Goal: Transaction & Acquisition: Purchase product/service

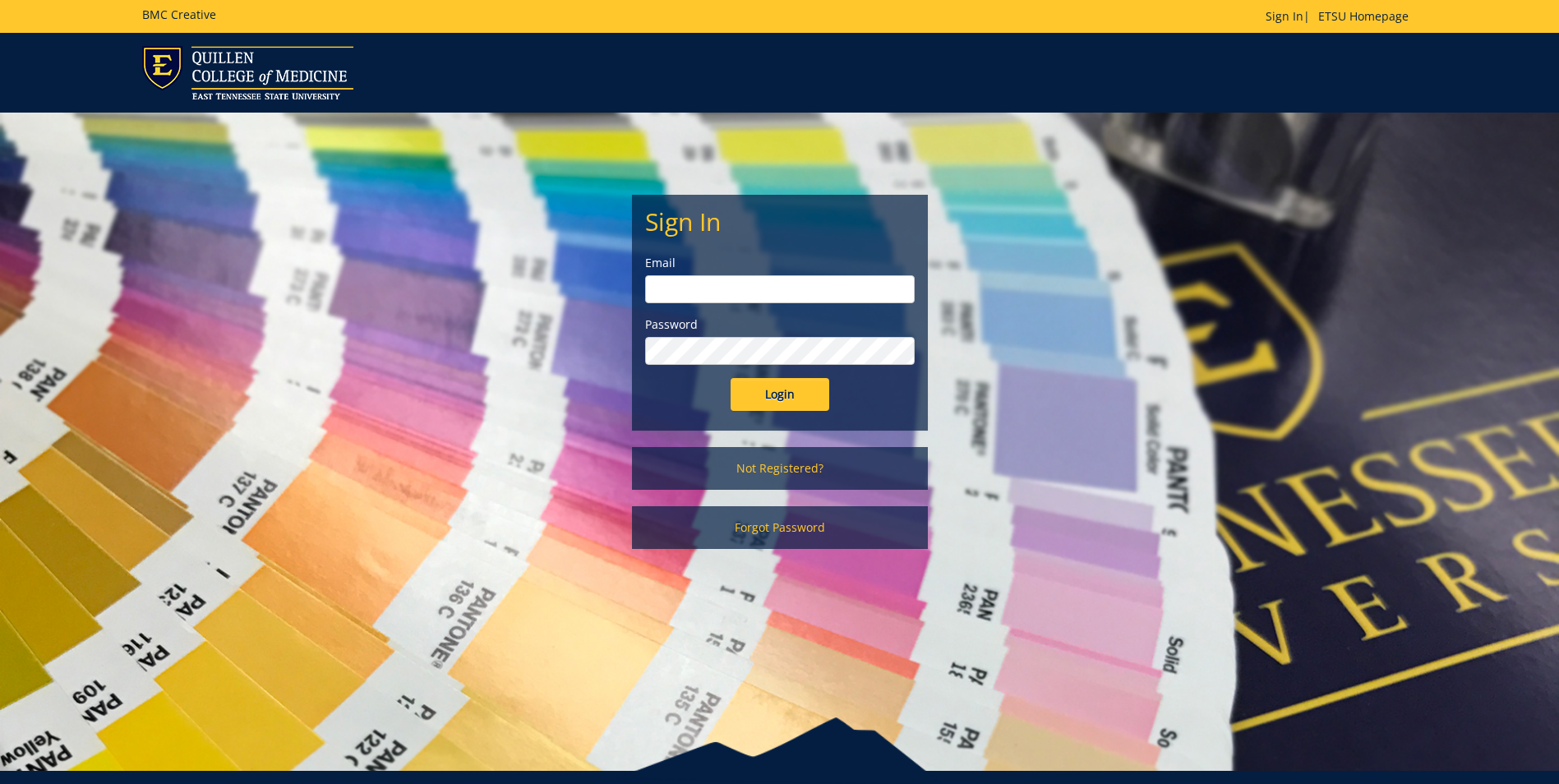
type input "williasd@etsu.edu"
click at [782, 299] on input "williasd@etsu.edu" at bounding box center [780, 288] width 269 height 28
click at [638, 365] on div "Sign In Email williasd@etsu.edu Password Login" at bounding box center [780, 313] width 294 height 234
drag, startPoint x: 795, startPoint y: 394, endPoint x: 815, endPoint y: 365, distance: 35.2
click at [792, 391] on input "Login" at bounding box center [780, 394] width 99 height 33
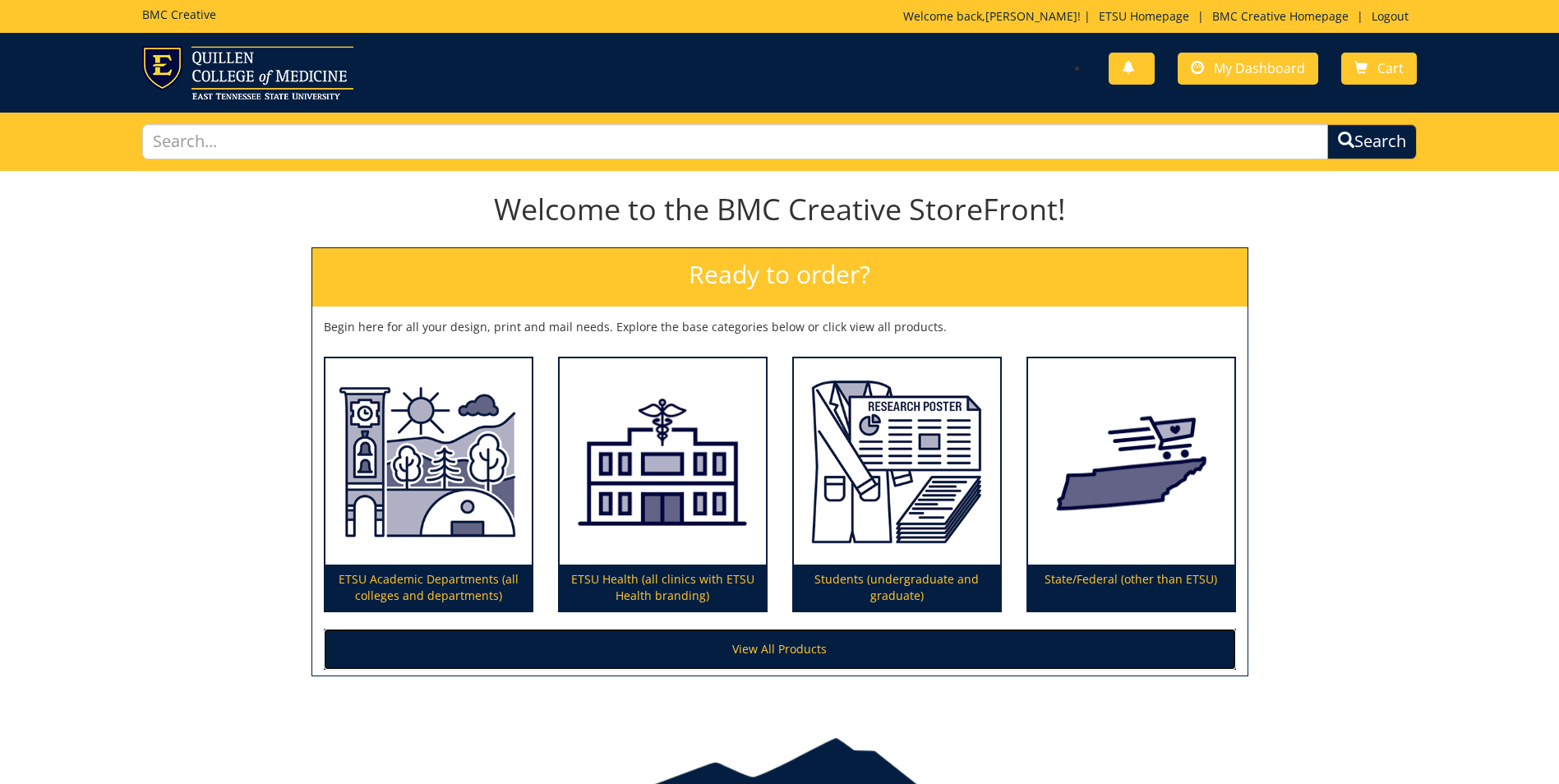
drag, startPoint x: 810, startPoint y: 650, endPoint x: 819, endPoint y: 644, distance: 10.8
click at [812, 649] on link "View All Products" at bounding box center [780, 649] width 912 height 41
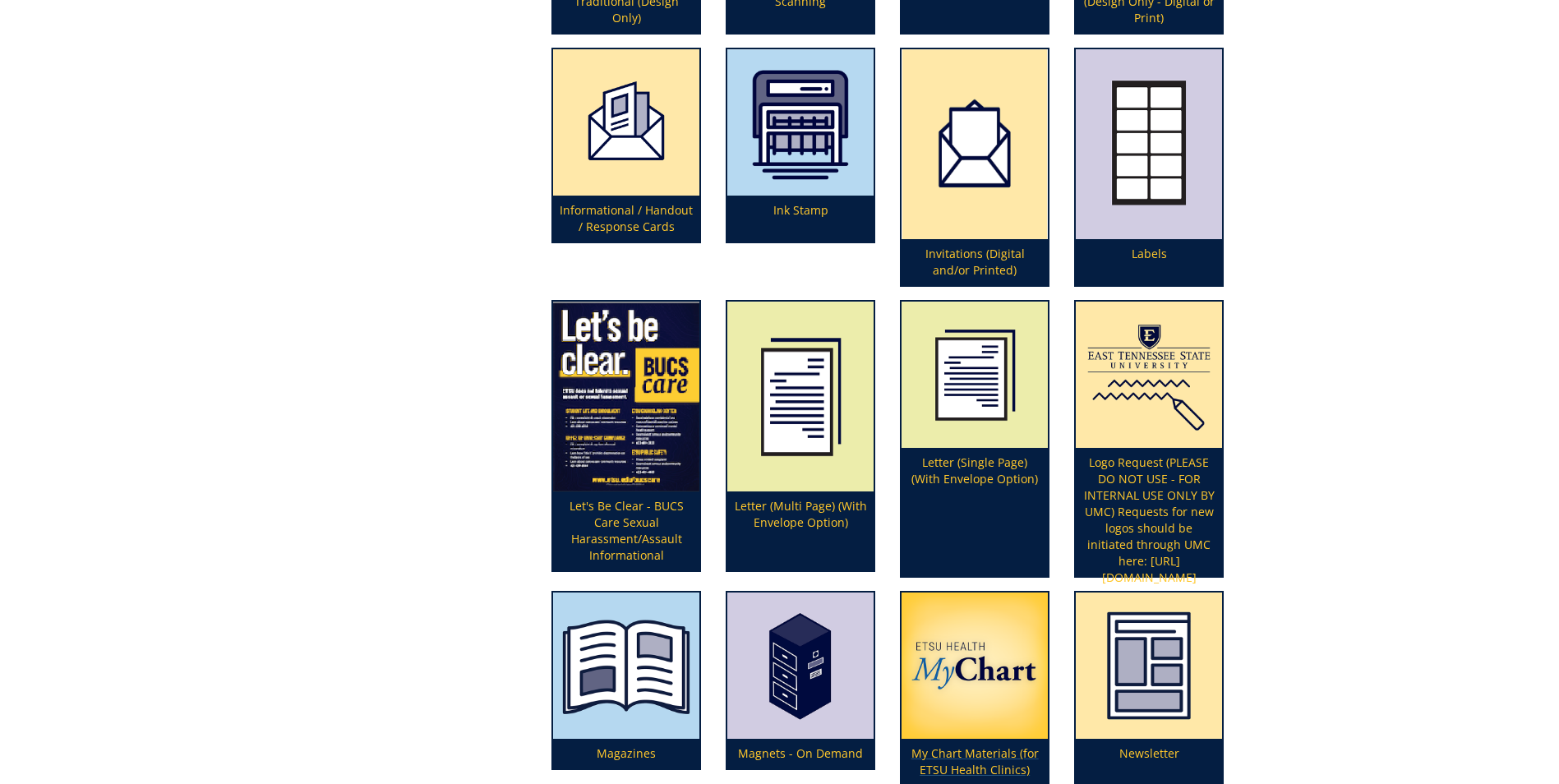
scroll to position [3204, 0]
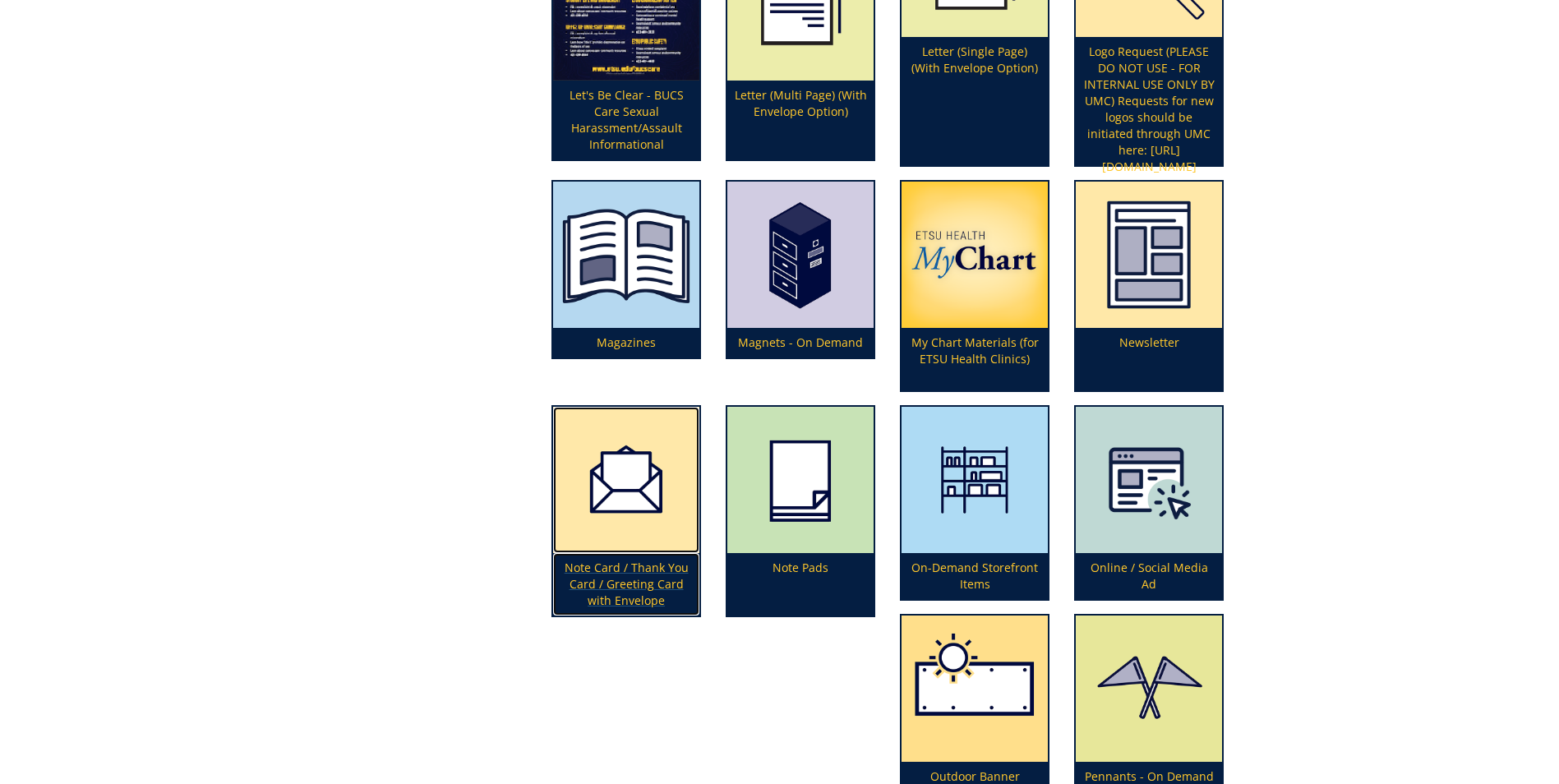
click at [632, 553] on p "Note Card / Thank You Card / Greeting Card with Envelope" at bounding box center [627, 584] width 146 height 62
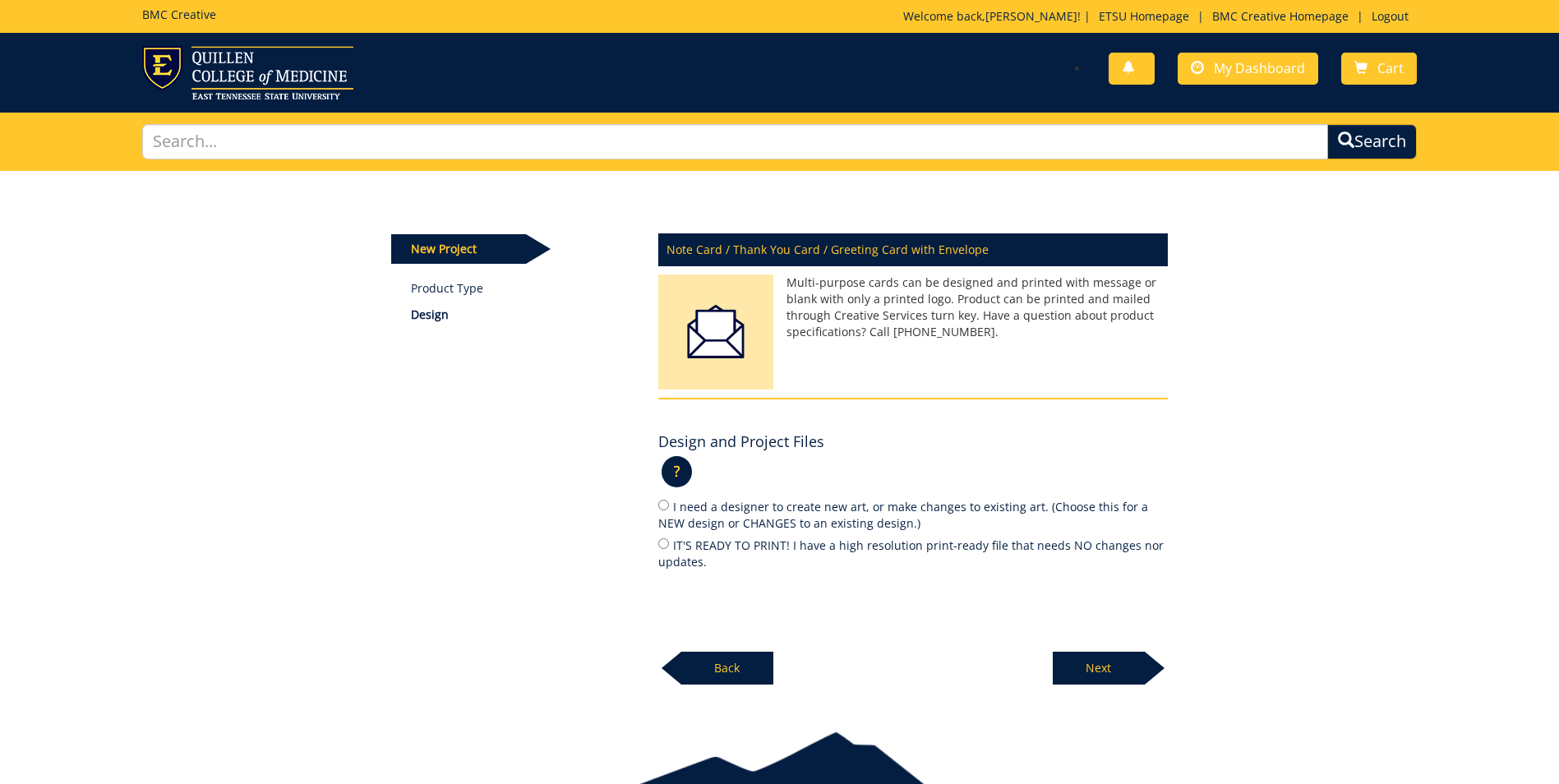
scroll to position [79, 0]
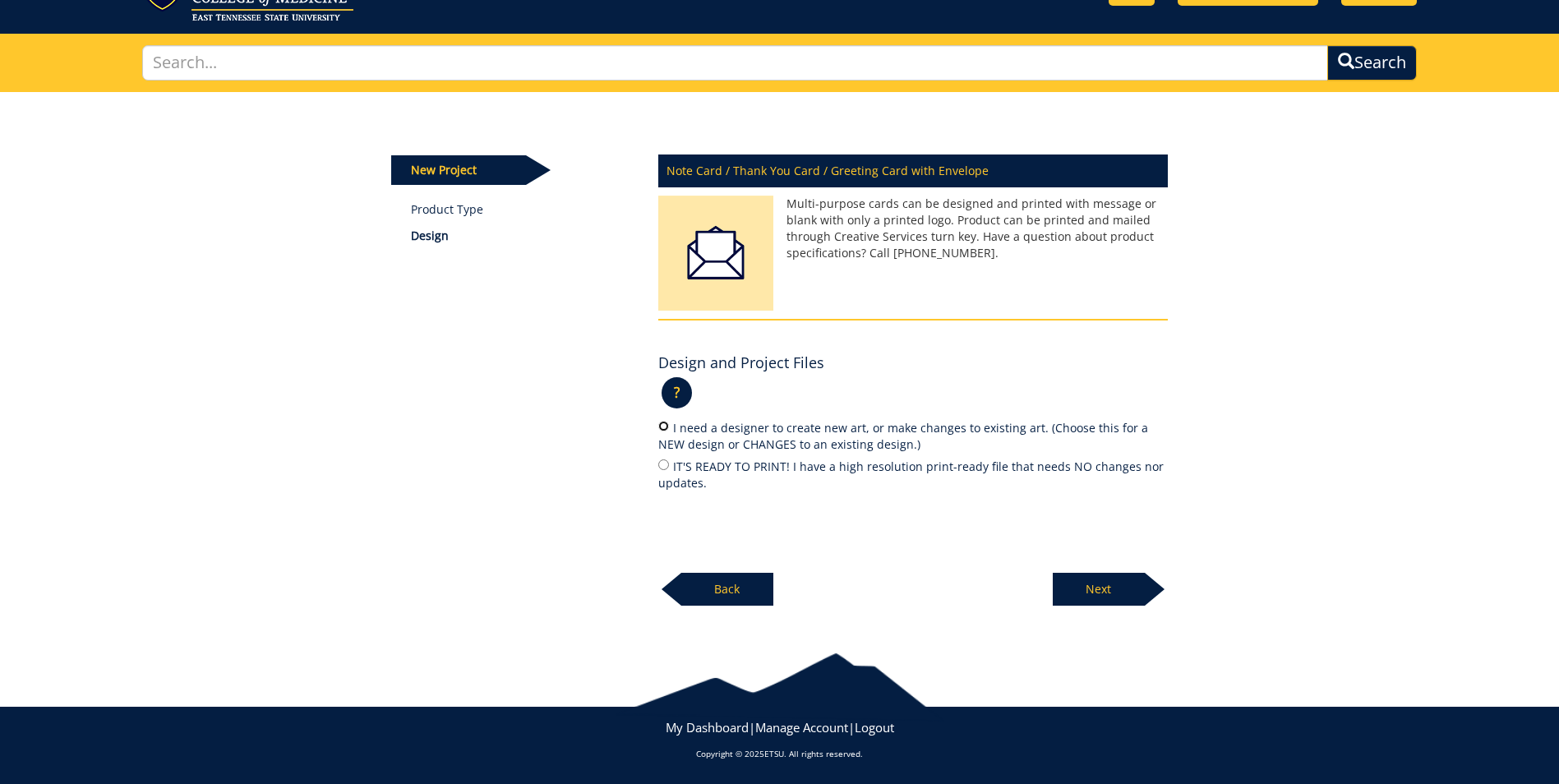
click at [664, 428] on input "I need a designer to create new art, or make changes to existing art. (Choose t…" at bounding box center [663, 426] width 11 height 11
radio input "true"
drag, startPoint x: 1137, startPoint y: 582, endPoint x: 1174, endPoint y: 551, distance: 48.3
click at [1134, 582] on p "Next" at bounding box center [1099, 589] width 92 height 33
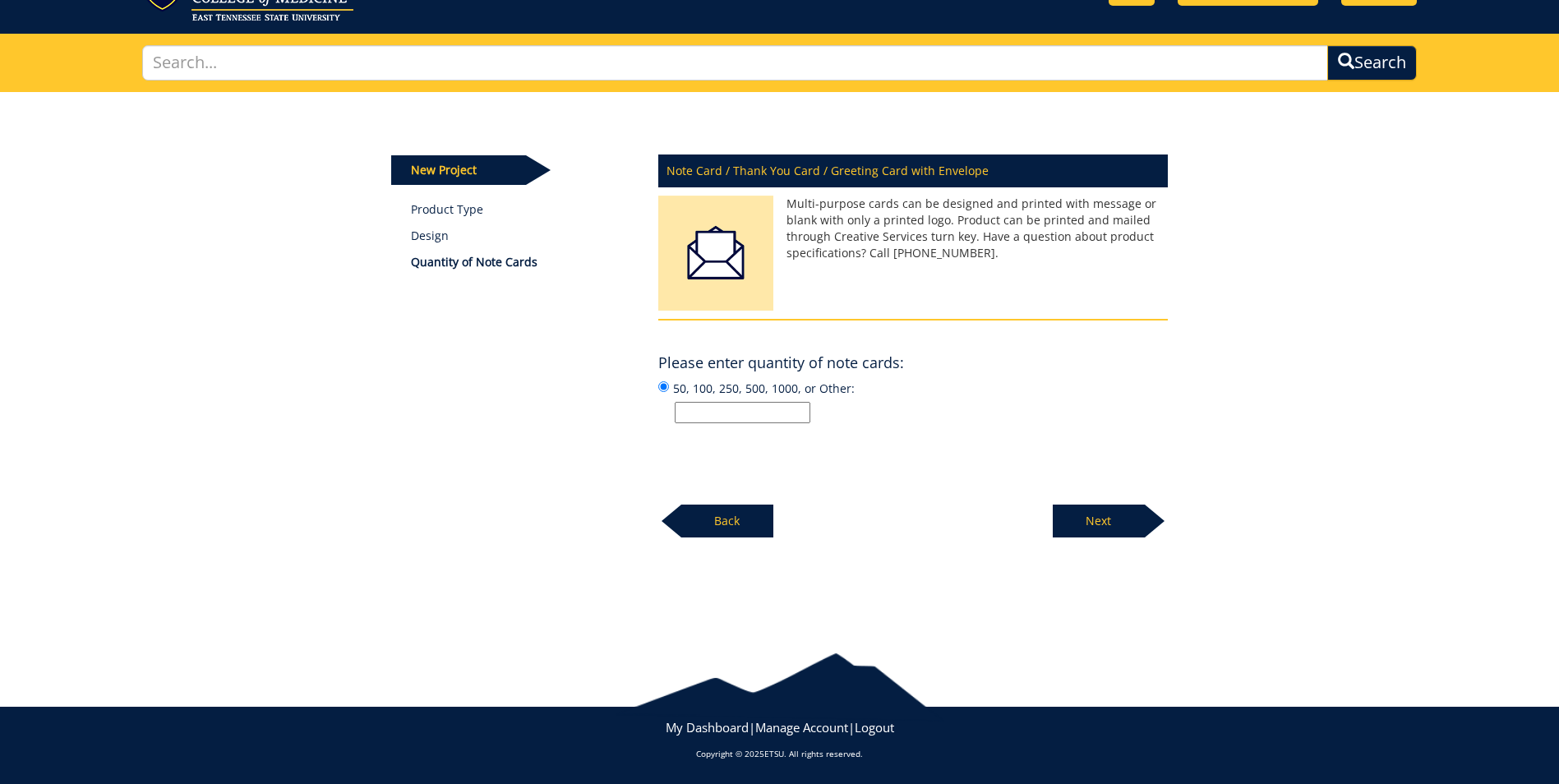
click at [723, 413] on input "50, 100, 250, 500, 1000, or Other:" at bounding box center [742, 412] width 136 height 21
type input "250"
click at [1109, 520] on p "Next" at bounding box center [1099, 521] width 92 height 33
click at [744, 409] on input "50, 100, 250, 500, 1000, or Other:" at bounding box center [742, 412] width 136 height 21
type input "250"
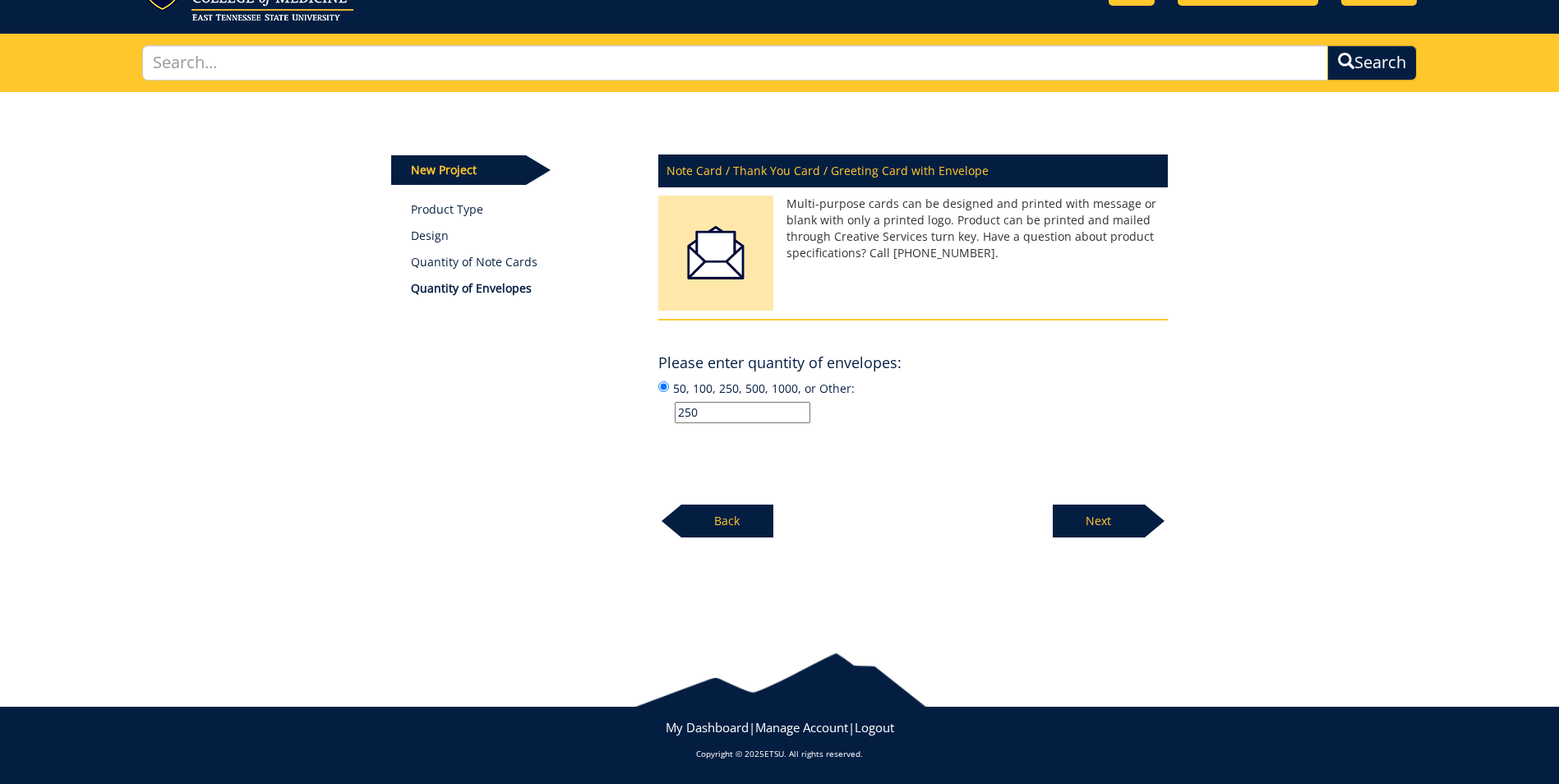
click at [1087, 517] on p "Next" at bounding box center [1099, 521] width 92 height 33
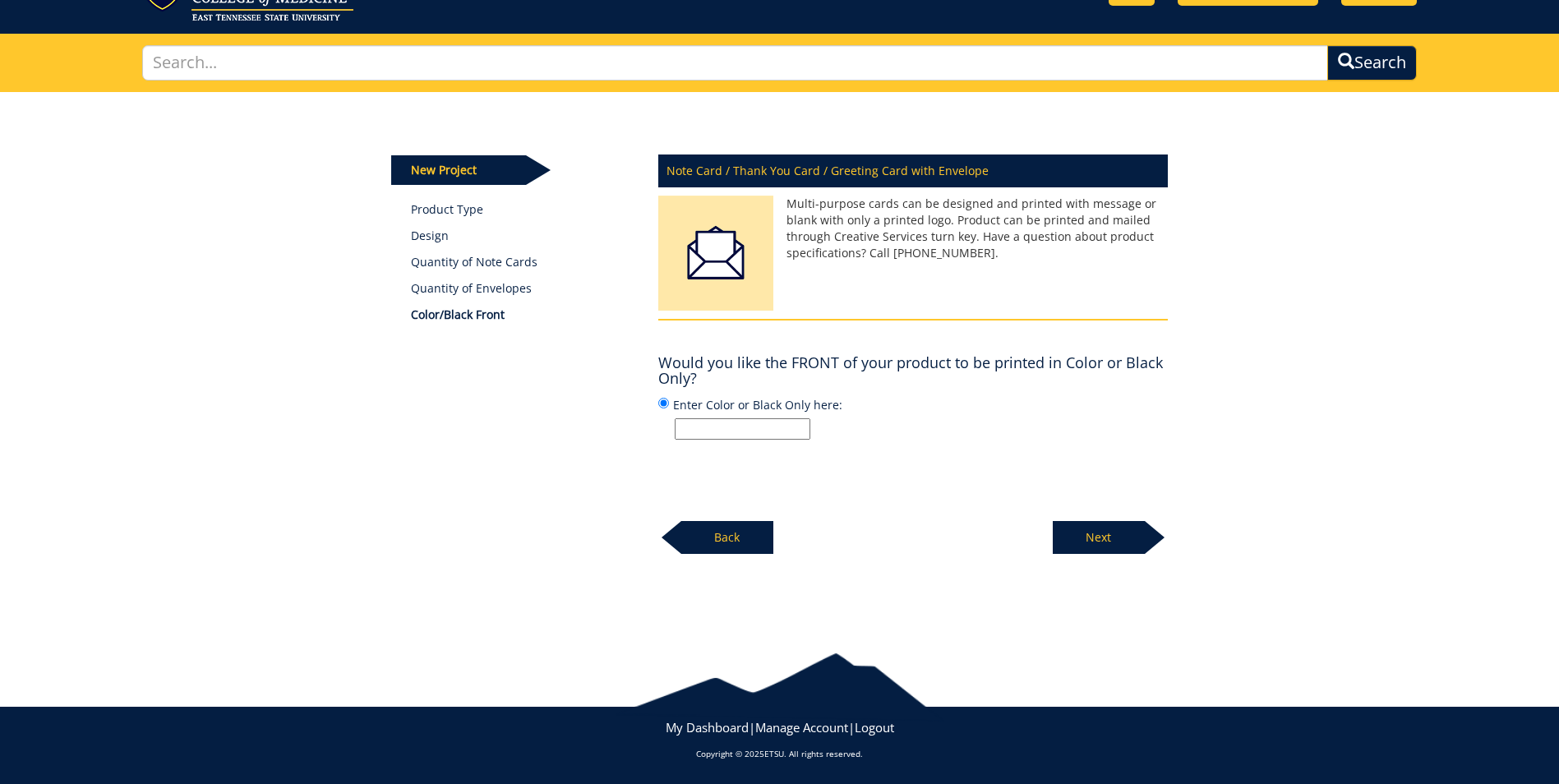
click at [715, 429] on input "Enter Color or Black Only here:" at bounding box center [742, 429] width 136 height 21
type input "color"
click at [1074, 532] on p "Next" at bounding box center [1099, 537] width 92 height 33
click at [742, 429] on input "Enter Color or Black Only here:" at bounding box center [742, 429] width 136 height 21
type input "color"
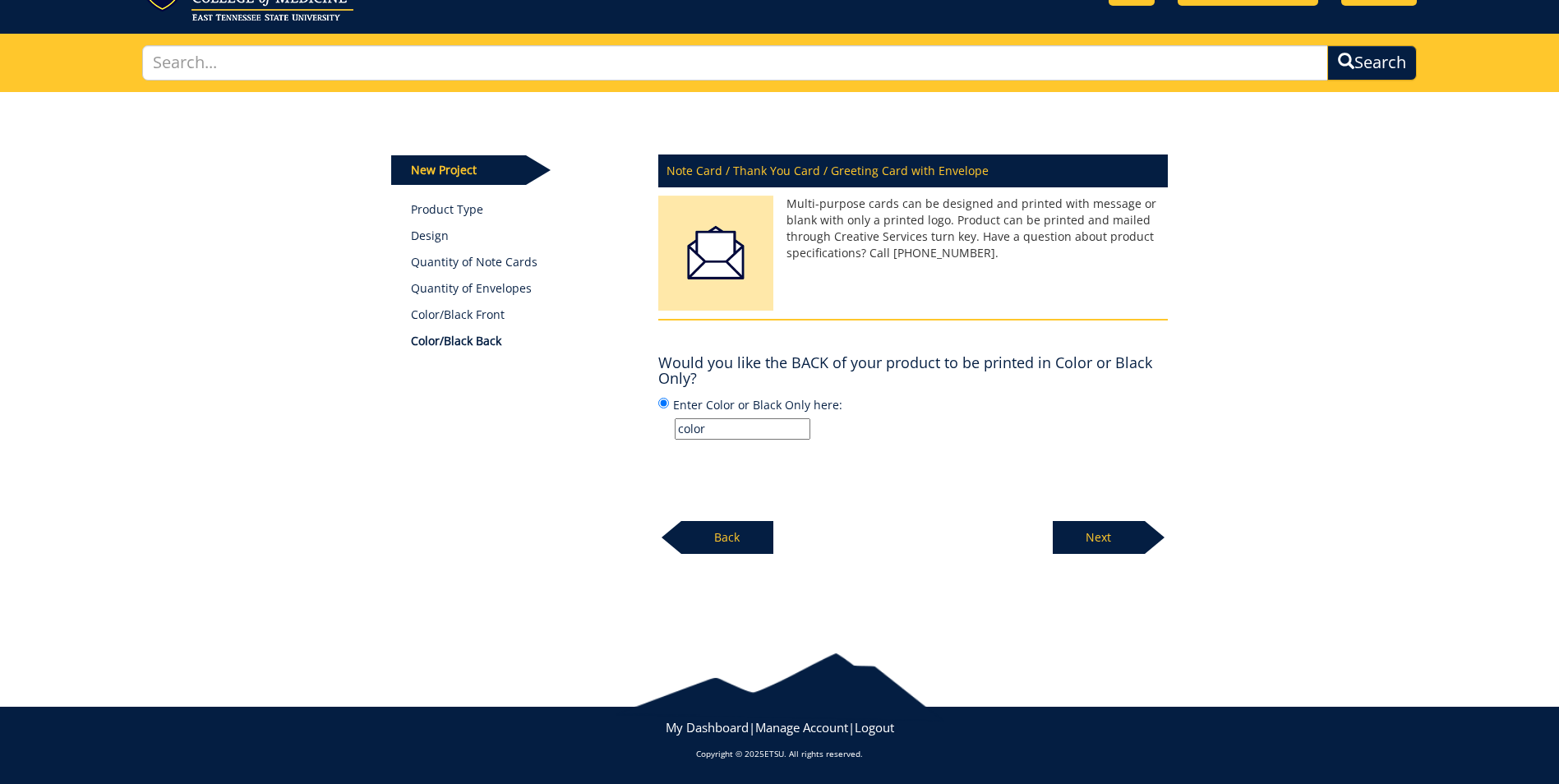
click at [1113, 536] on p "Next" at bounding box center [1099, 537] width 92 height 33
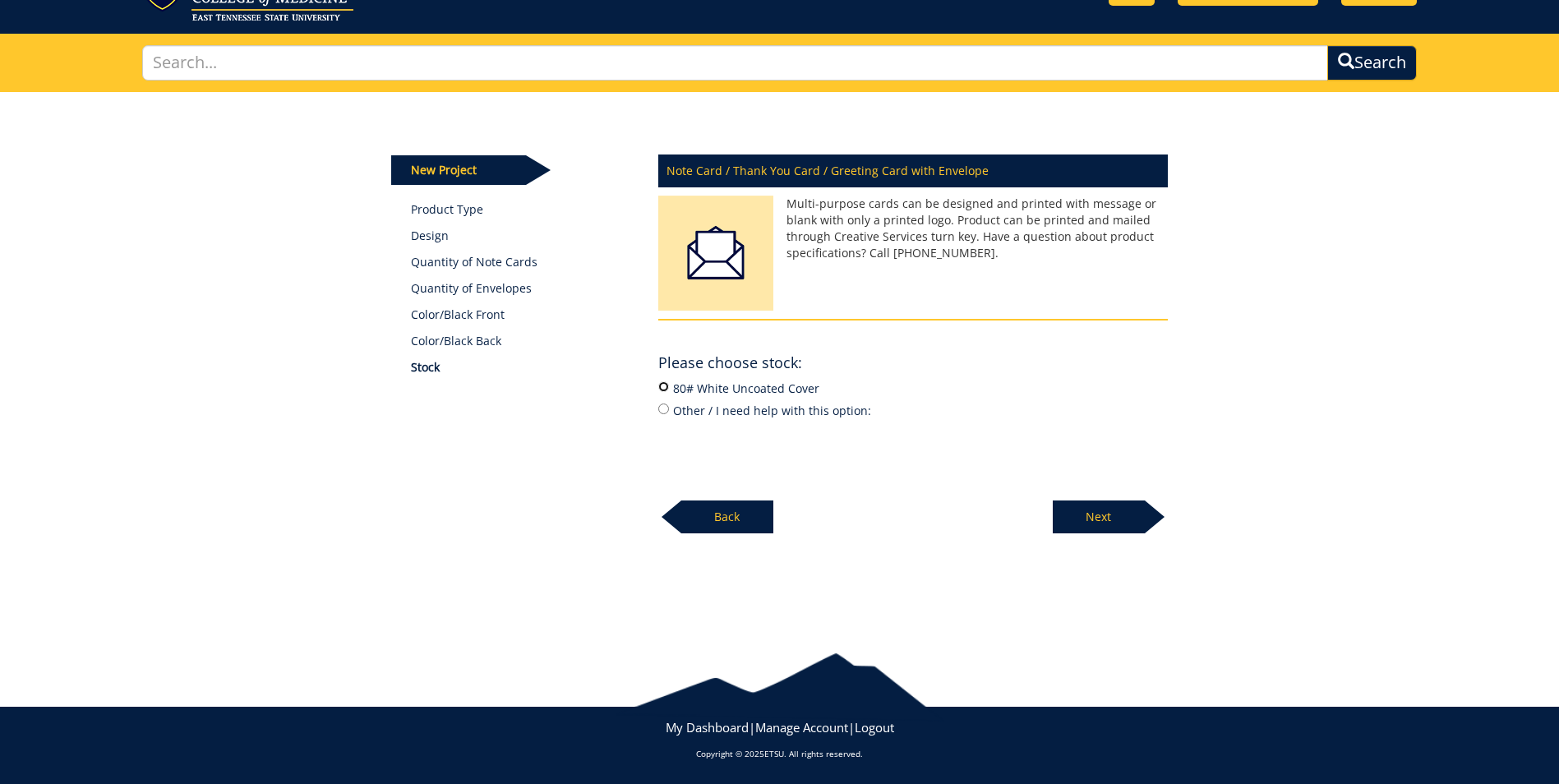
click at [663, 388] on input "80# White Uncoated Cover" at bounding box center [663, 386] width 11 height 11
radio input "true"
click at [1104, 515] on p "Next" at bounding box center [1099, 517] width 92 height 33
click at [670, 389] on label "24# White Wove" at bounding box center [913, 387] width 509 height 18
click at [669, 389] on input "24# White Wove" at bounding box center [663, 386] width 11 height 11
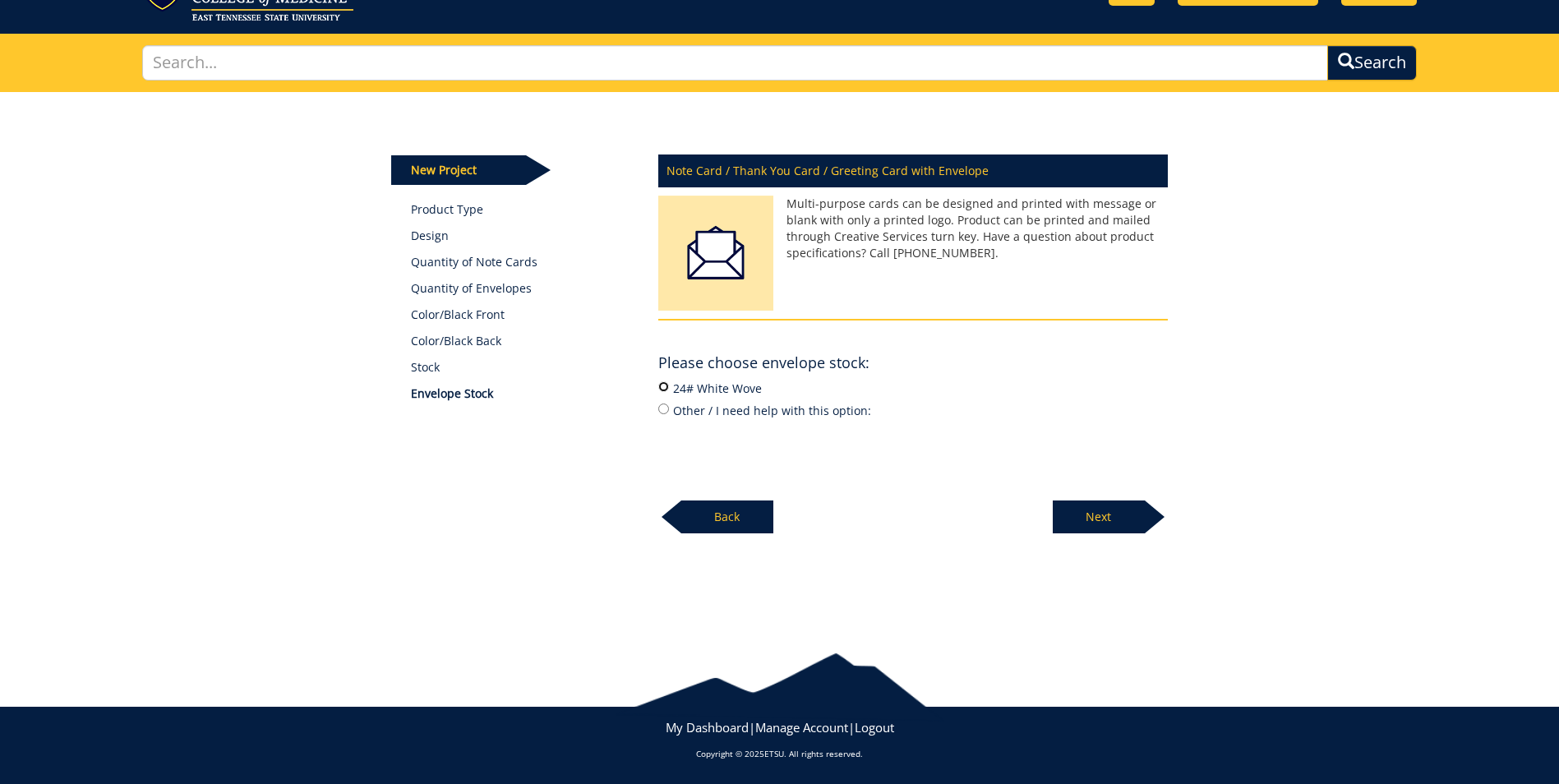
radio input "true"
click at [1122, 506] on p "Next" at bounding box center [1099, 517] width 92 height 33
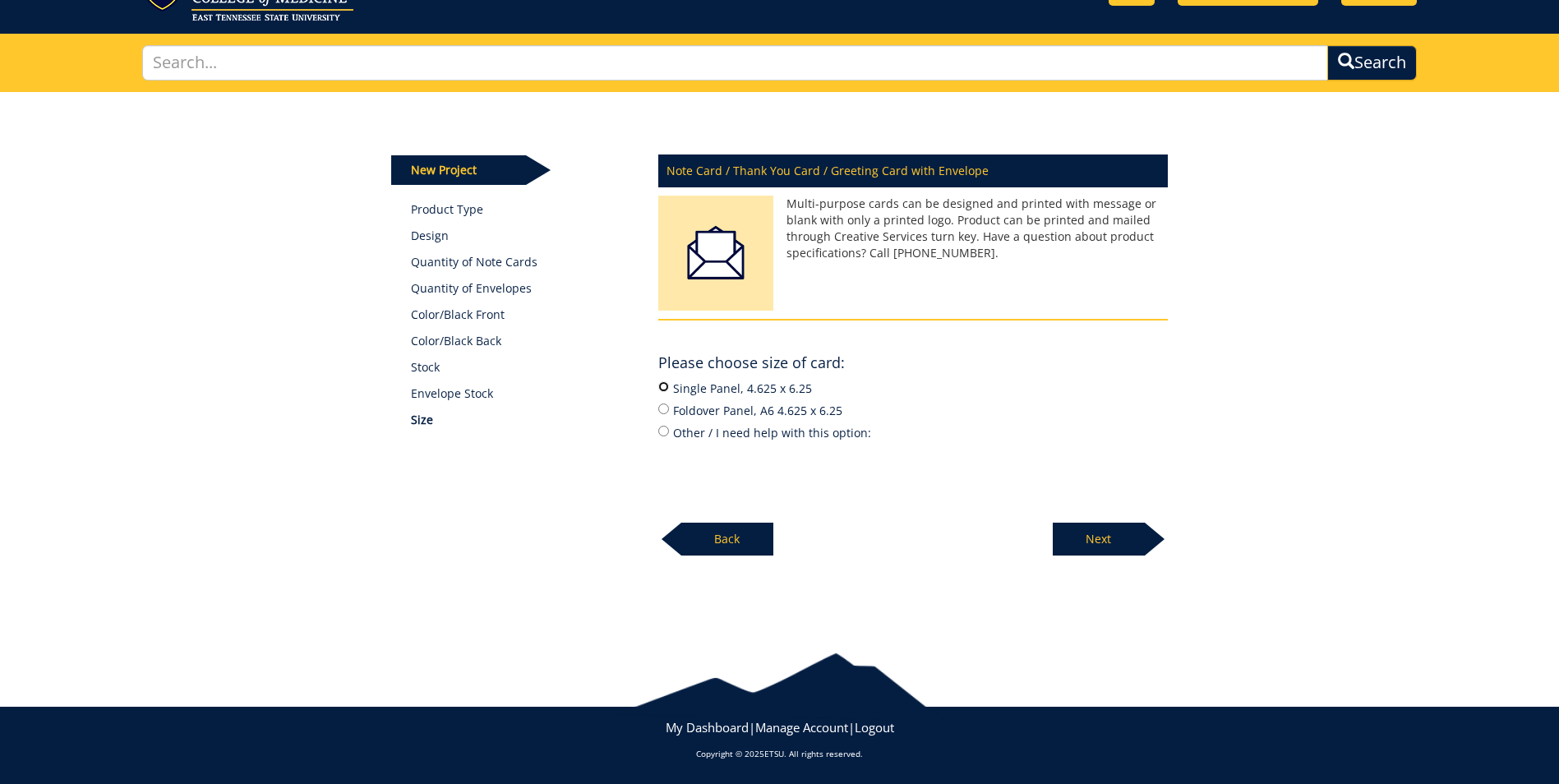
click at [662, 387] on input "Single Panel, 4.625 x 6.25" at bounding box center [663, 386] width 11 height 11
radio input "true"
click at [1097, 541] on p "Next" at bounding box center [1099, 539] width 92 height 33
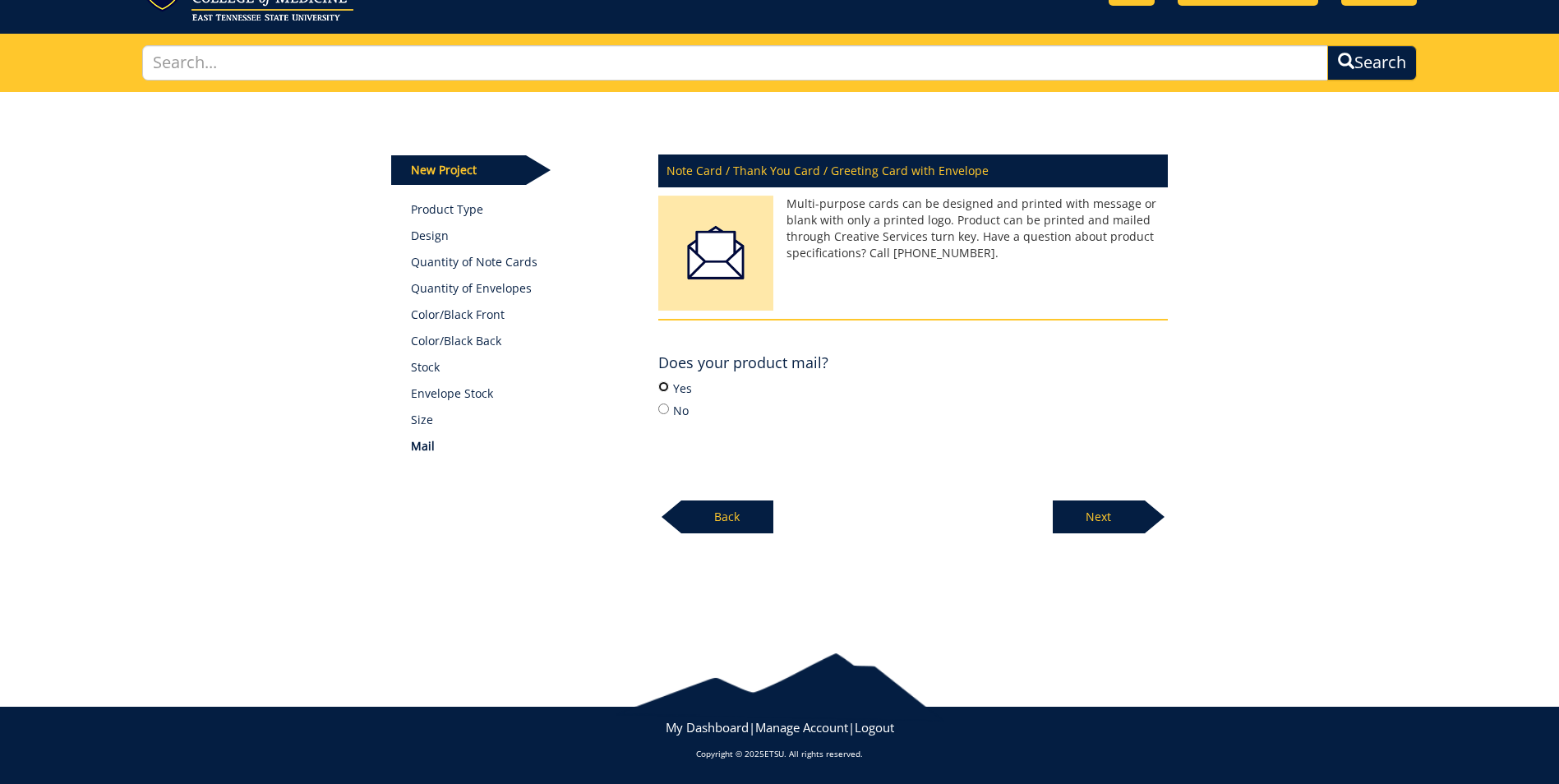
click at [665, 385] on input "Yes" at bounding box center [663, 386] width 11 height 11
radio input "true"
click at [660, 410] on input "No" at bounding box center [663, 408] width 11 height 11
radio input "true"
drag, startPoint x: 1080, startPoint y: 519, endPoint x: 1103, endPoint y: 496, distance: 32.5
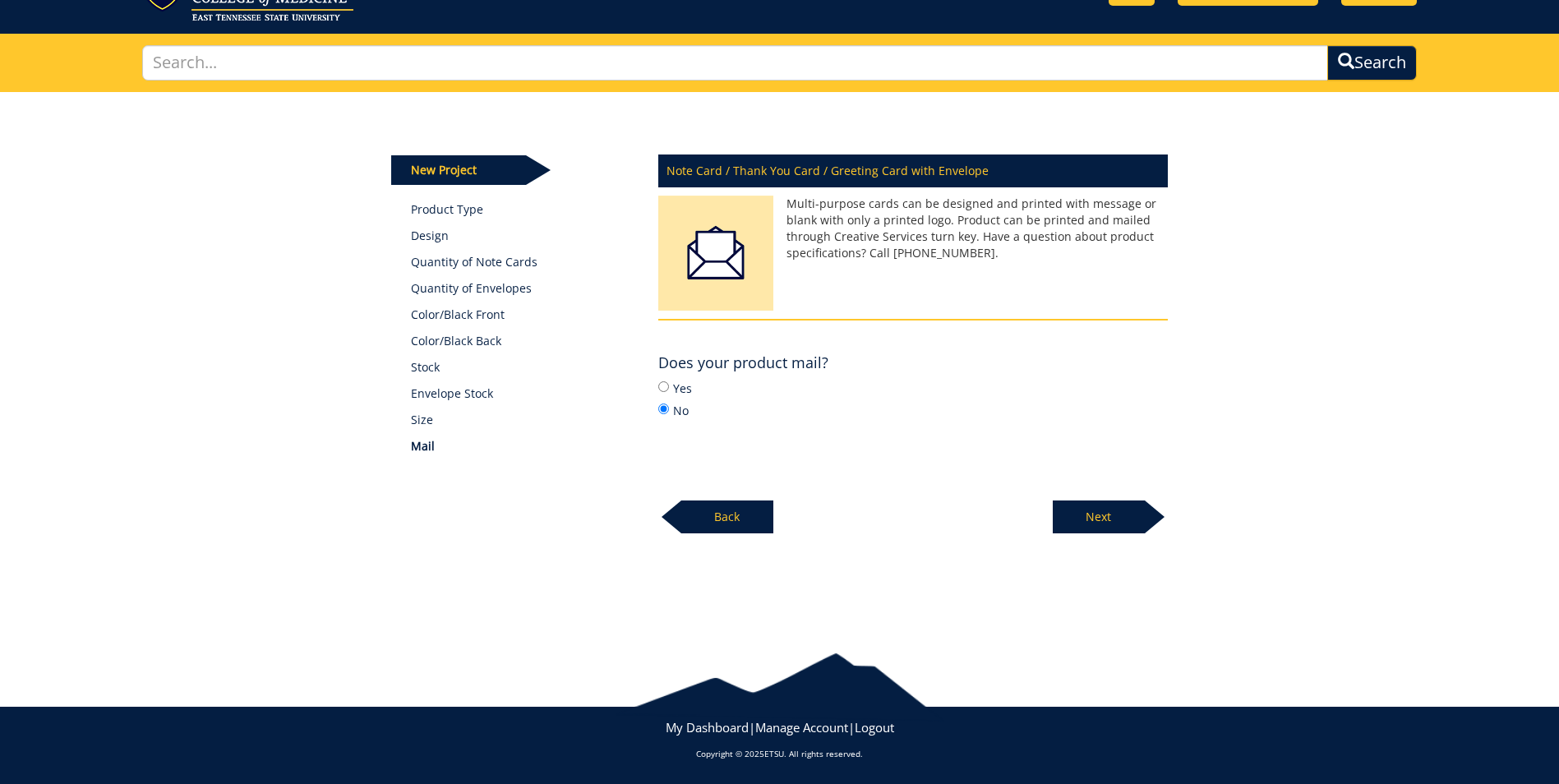
click at [1080, 515] on p "Next" at bounding box center [1099, 517] width 92 height 33
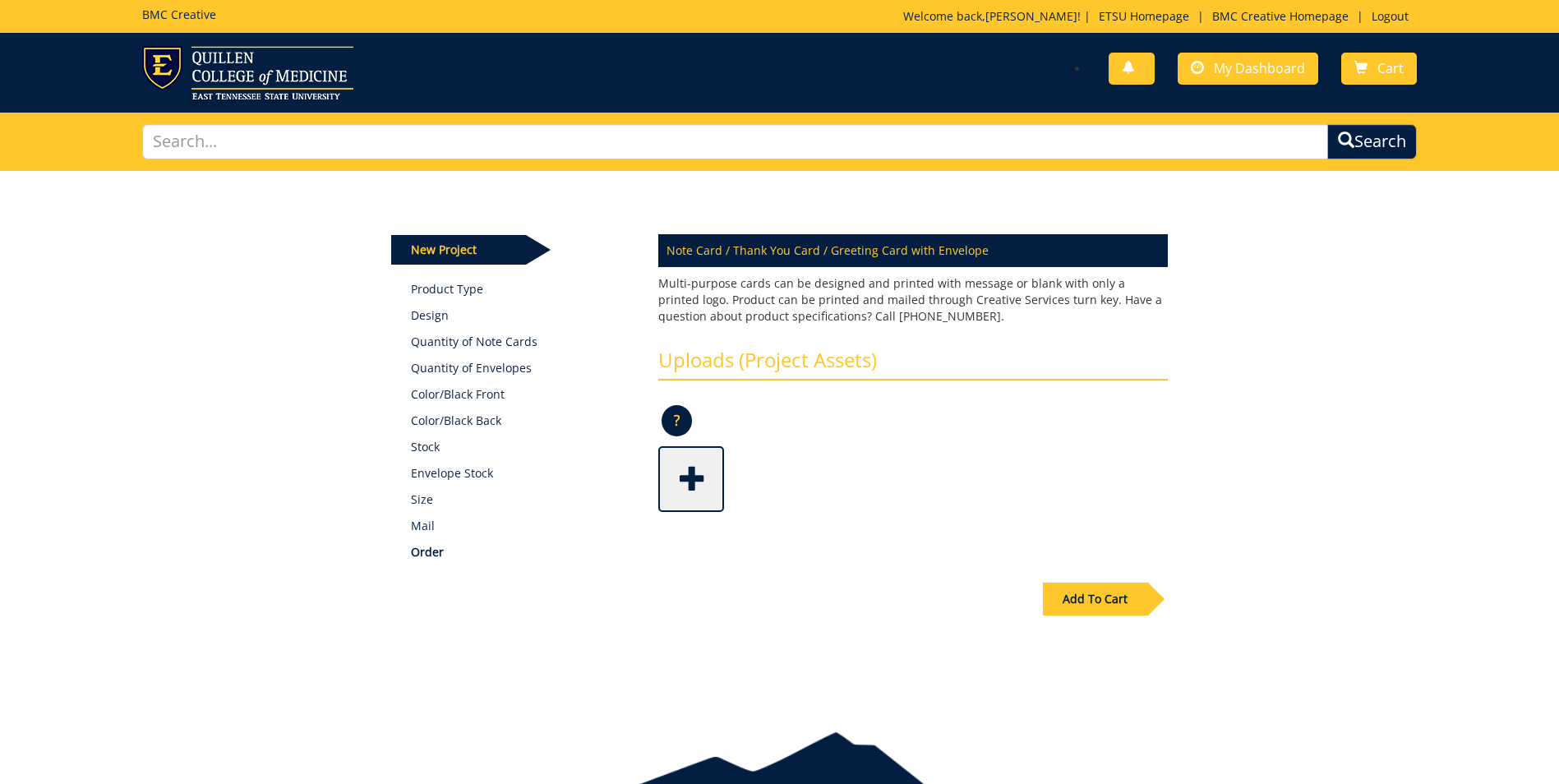
click at [687, 477] on span at bounding box center [693, 478] width 65 height 58
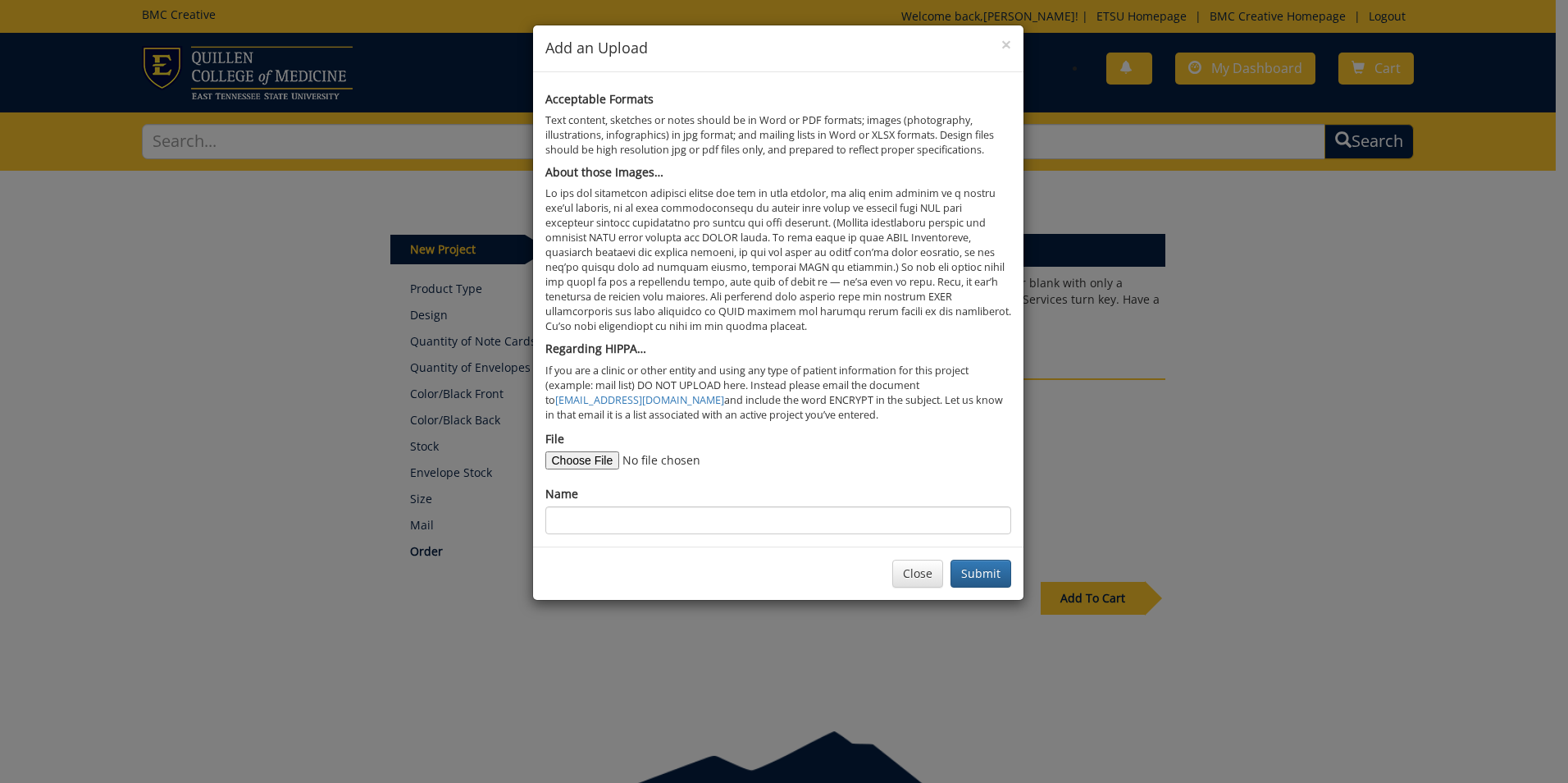
click at [1121, 470] on div "× Add an Upload Acceptable Formats Text content, sketches or notes should be in…" at bounding box center [784, 392] width 1568 height 783
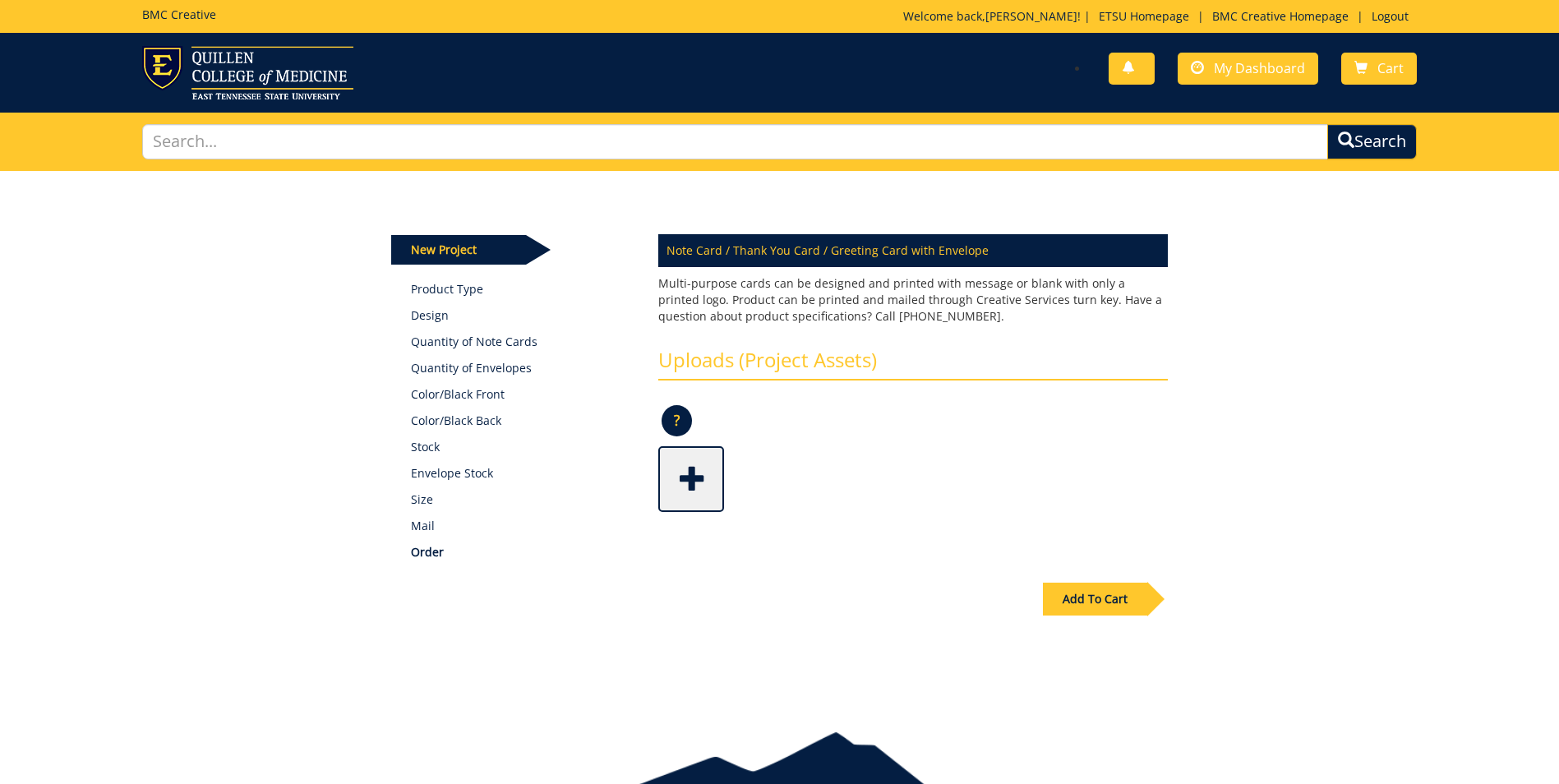
click at [1092, 602] on div "Add To Cart" at bounding box center [1095, 599] width 105 height 33
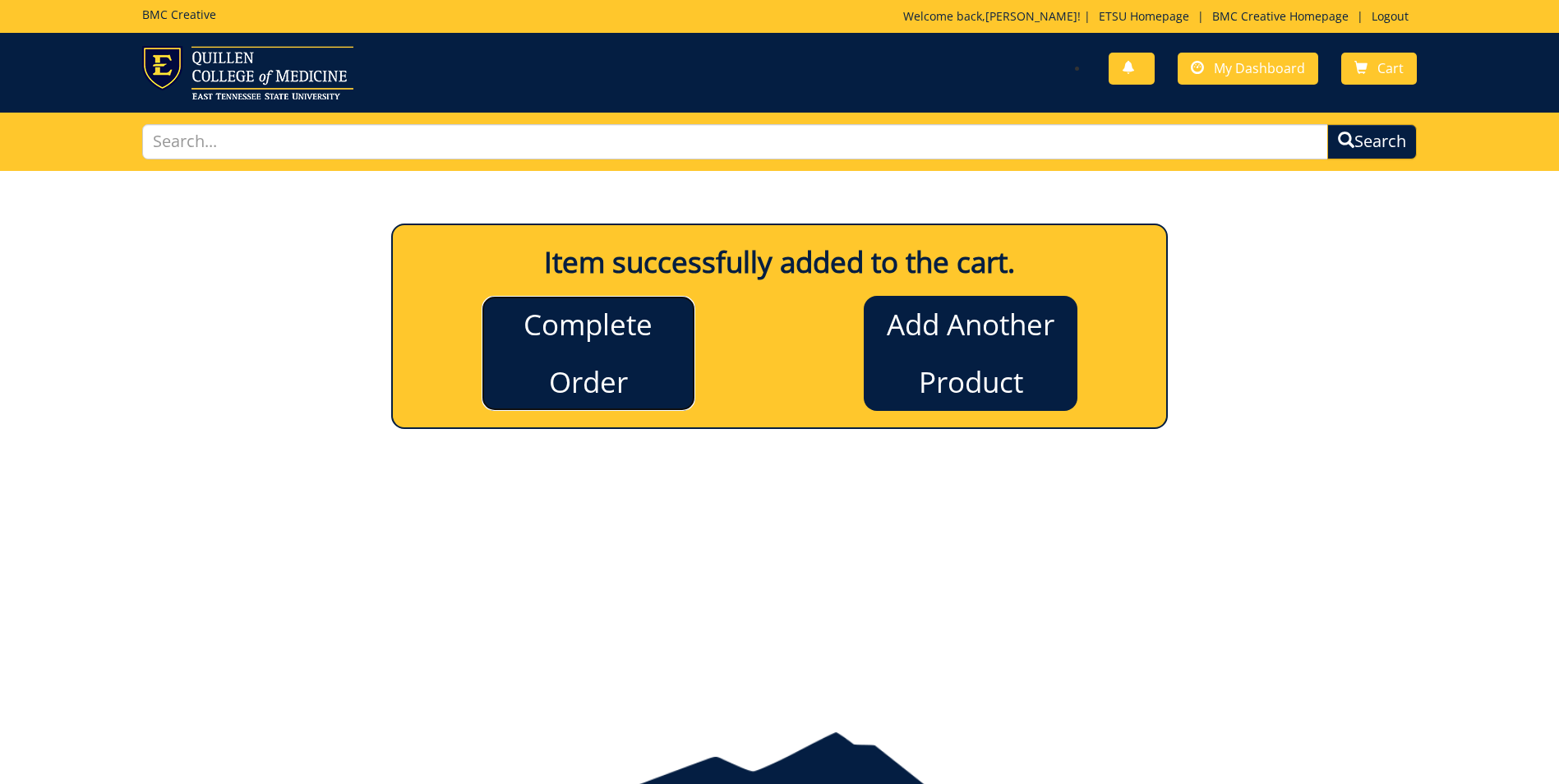
click at [623, 363] on link "Complete Order" at bounding box center [588, 354] width 213 height 115
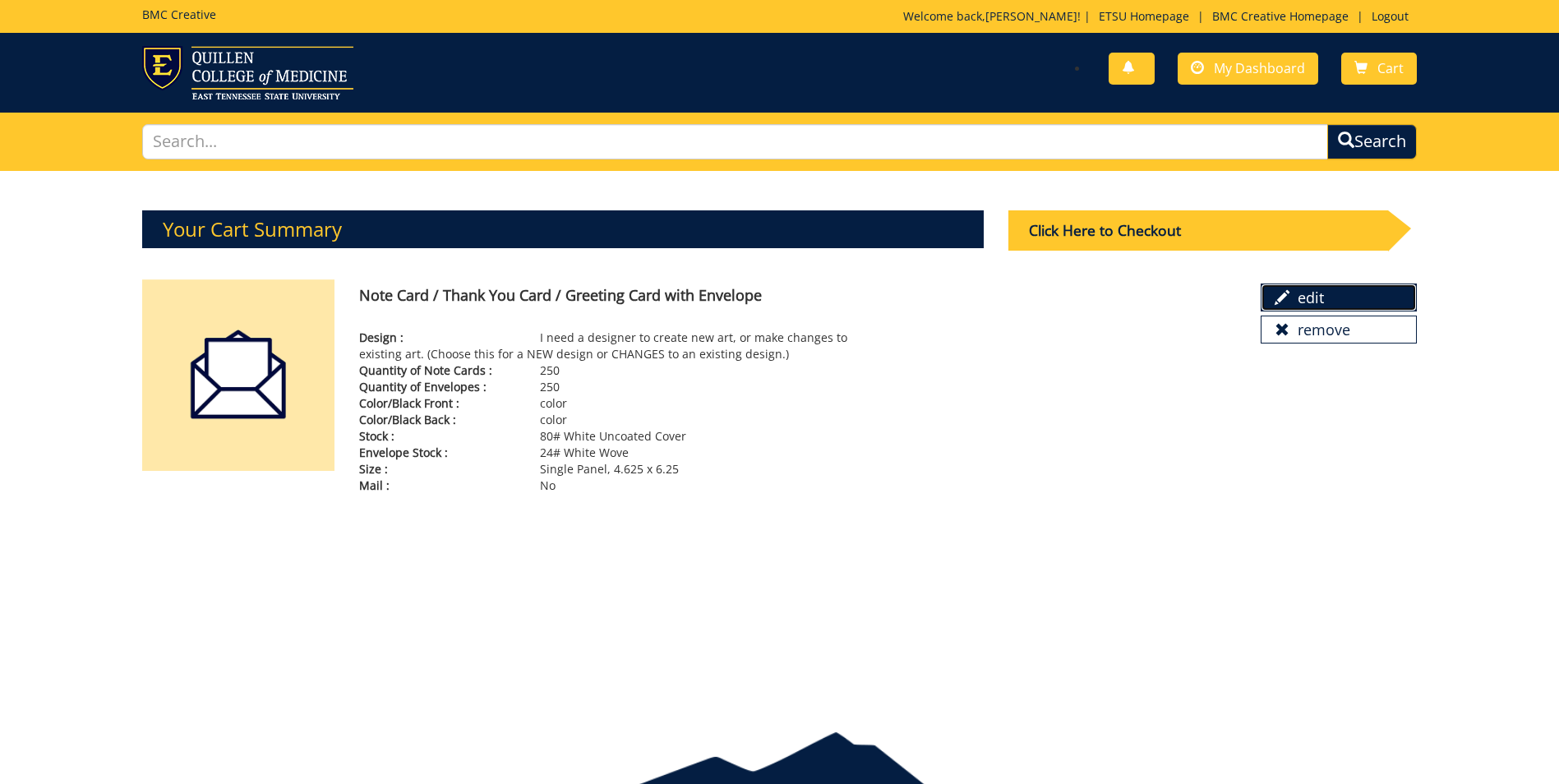
click at [1332, 300] on link "edit" at bounding box center [1339, 297] width 156 height 28
click at [1076, 230] on div "Click Here to Checkout" at bounding box center [1198, 231] width 380 height 40
